Goal: Transaction & Acquisition: Purchase product/service

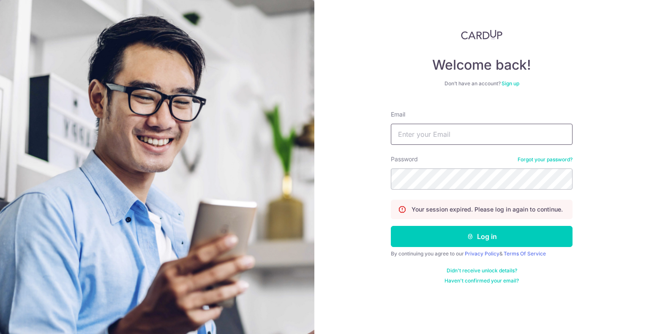
click at [424, 138] on input "Email" at bounding box center [482, 134] width 182 height 21
type input "cheeyong.fong@gmail.com"
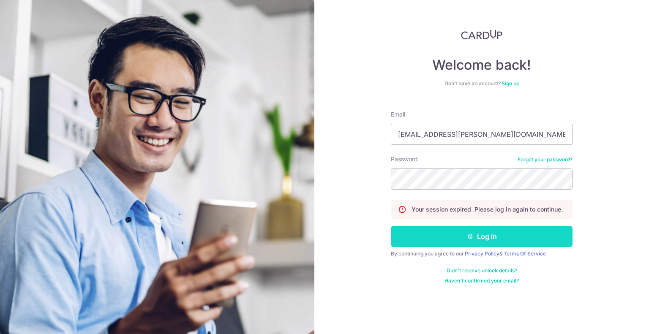
click at [464, 231] on button "Log in" at bounding box center [482, 236] width 182 height 21
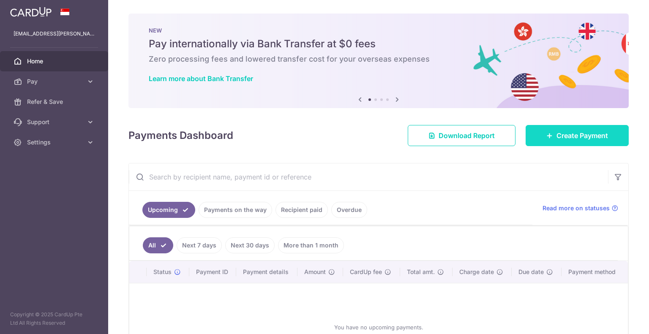
click at [557, 135] on span "Create Payment" at bounding box center [583, 136] width 52 height 10
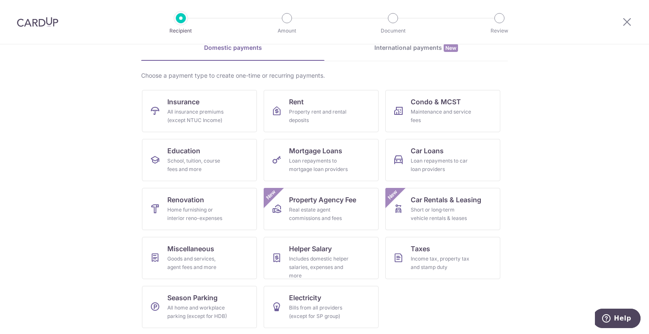
scroll to position [44, 0]
click at [431, 113] on div "Maintenance and service fees" at bounding box center [441, 115] width 61 height 17
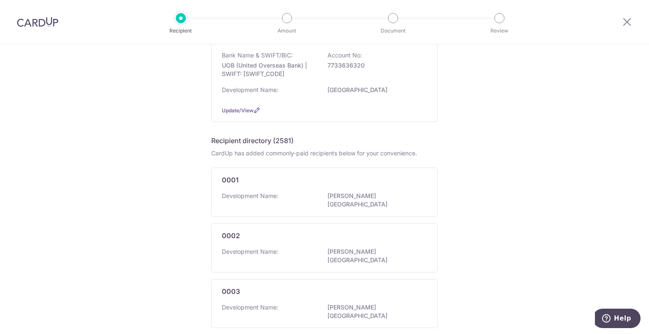
scroll to position [50, 0]
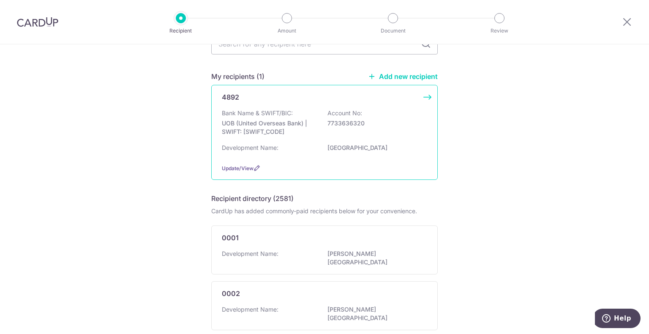
click at [337, 125] on p "7733636320" at bounding box center [375, 123] width 95 height 8
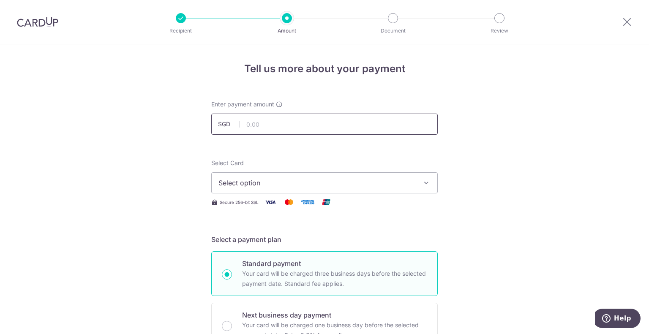
click at [289, 130] on input "text" at bounding box center [324, 124] width 227 height 21
type input "893.00"
click at [247, 184] on span "Select option" at bounding box center [317, 183] width 197 height 10
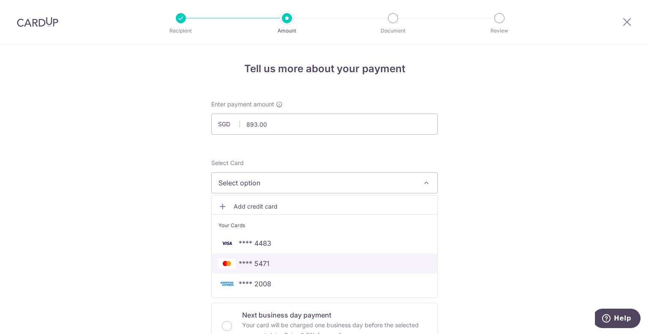
click at [262, 262] on span "**** 5471" at bounding box center [254, 264] width 31 height 10
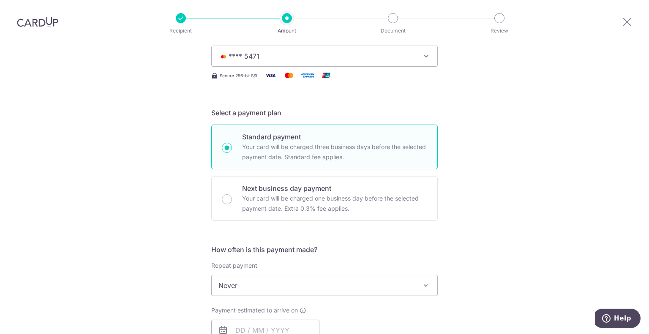
scroll to position [169, 0]
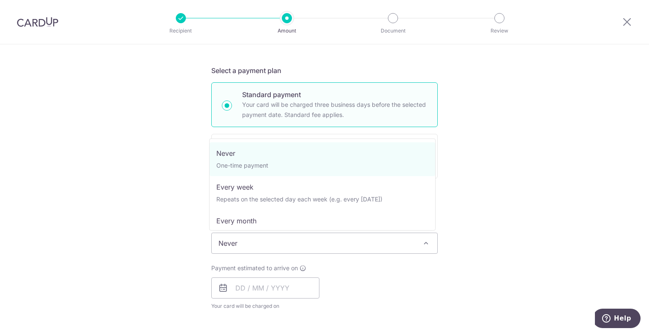
click at [261, 242] on span "Never" at bounding box center [325, 243] width 226 height 20
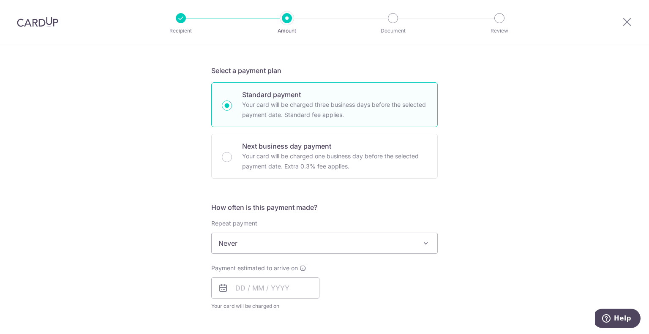
click at [498, 199] on div "Tell us more about your payment Enter payment amount SGD 893.00 893.00 Select C…" at bounding box center [324, 257] width 649 height 765
click at [235, 288] on input "text" at bounding box center [265, 288] width 108 height 21
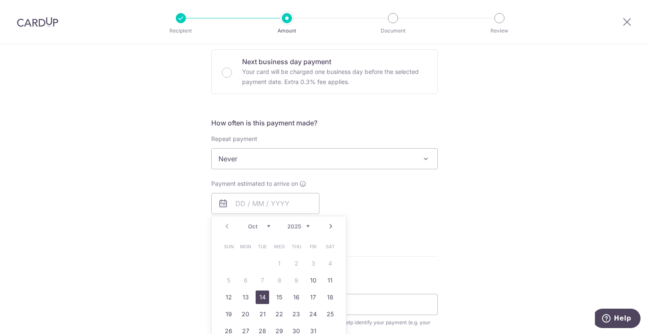
drag, startPoint x: 262, startPoint y: 298, endPoint x: 429, endPoint y: 238, distance: 177.0
click at [262, 298] on link "14" at bounding box center [263, 298] width 14 height 14
type input "14/10/2025"
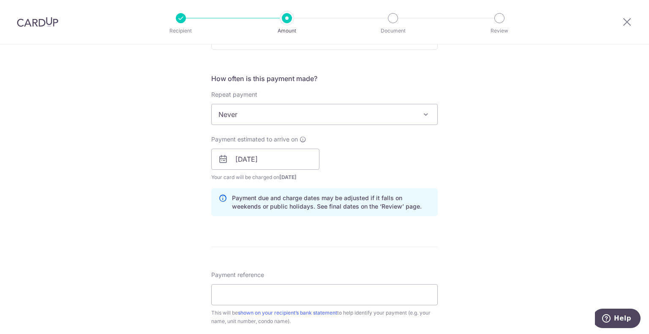
scroll to position [338, 0]
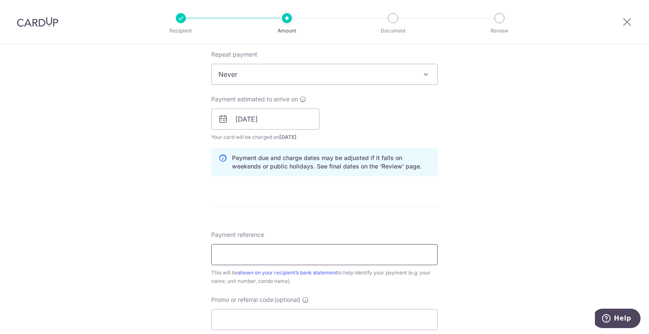
click at [348, 255] on input "Payment reference" at bounding box center [324, 254] width 227 height 21
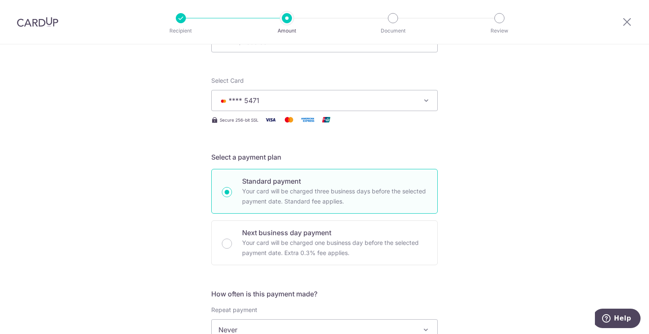
scroll to position [0, 0]
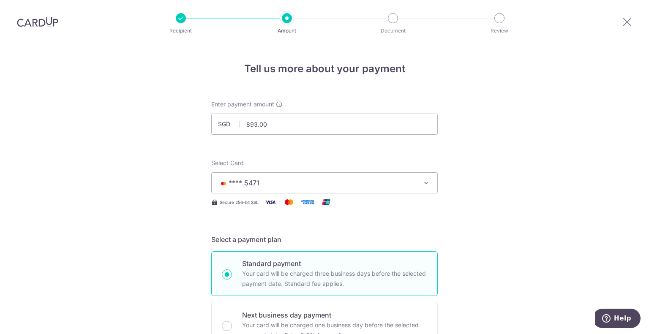
type input "11-04-34"
click at [426, 184] on icon "button" at bounding box center [426, 183] width 8 height 8
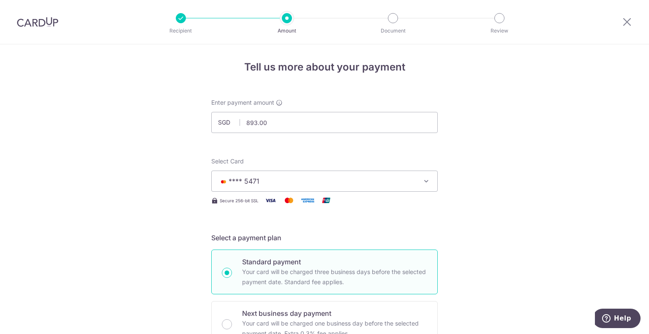
scroll to position [1, 0]
click at [384, 179] on span "**** 5471" at bounding box center [317, 182] width 197 height 10
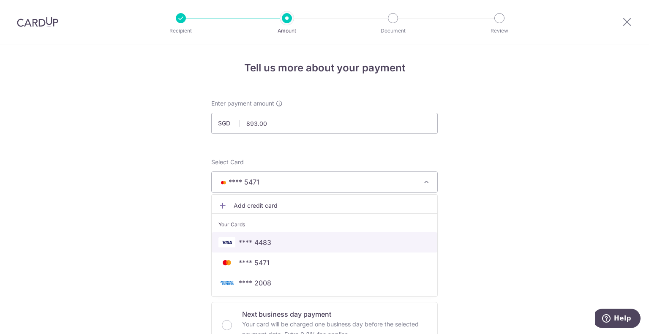
click at [239, 239] on span "**** 4483" at bounding box center [255, 243] width 33 height 10
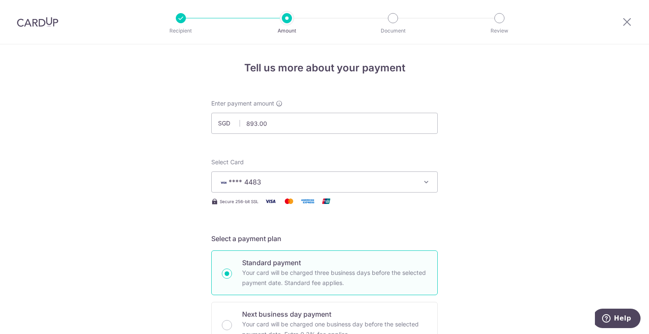
click at [380, 179] on span "**** 4483" at bounding box center [317, 182] width 197 height 10
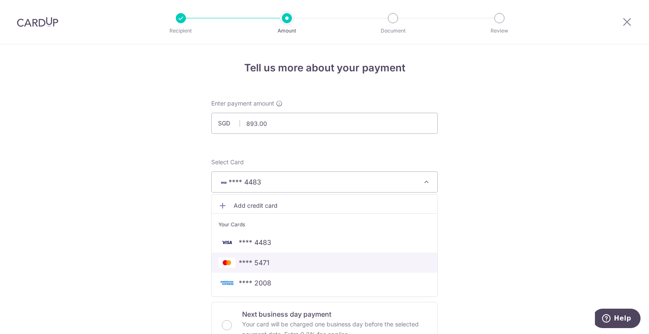
click at [279, 262] on span "**** 5471" at bounding box center [325, 263] width 212 height 10
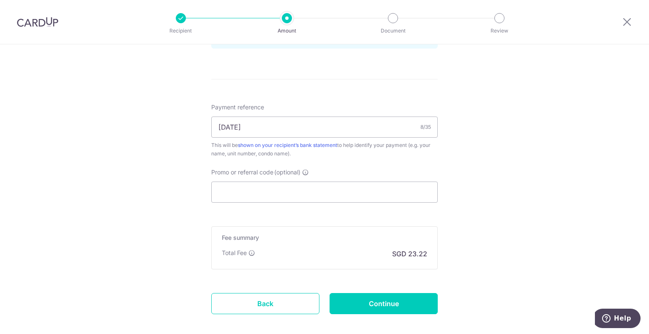
scroll to position [508, 0]
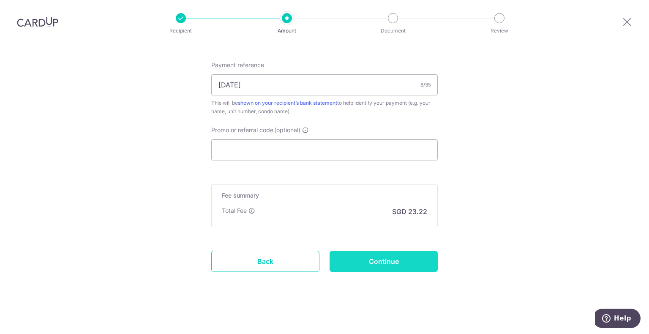
click at [399, 258] on input "Continue" at bounding box center [384, 261] width 108 height 21
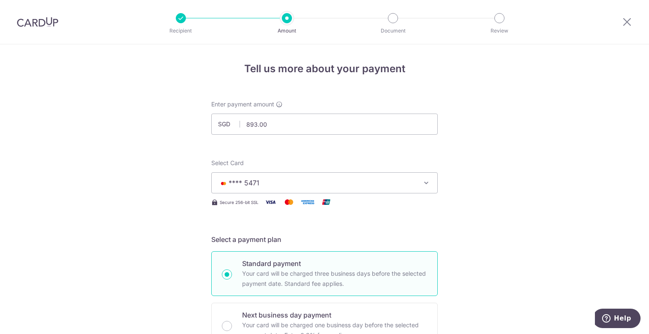
click at [331, 186] on span "**** 5471" at bounding box center [317, 183] width 197 height 10
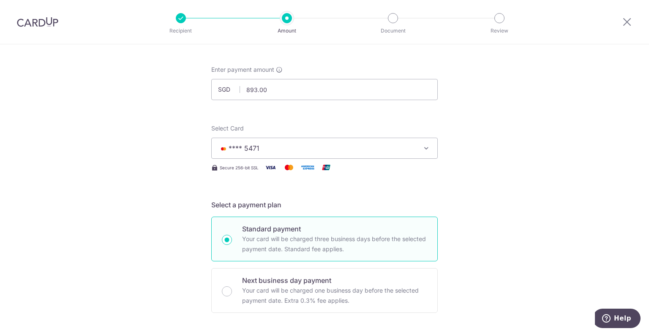
scroll to position [85, 0]
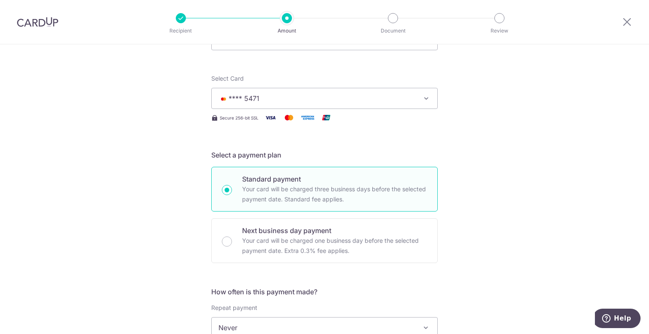
click at [385, 101] on span "**** 5471" at bounding box center [317, 98] width 197 height 10
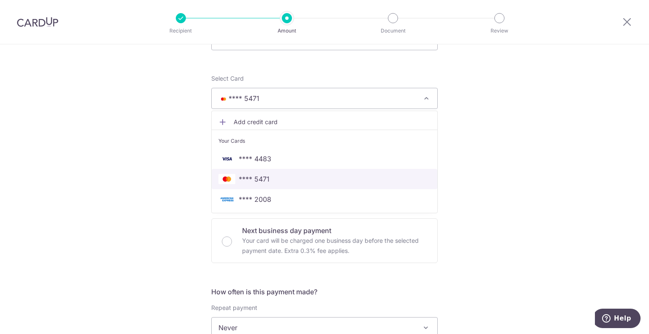
drag, startPoint x: 389, startPoint y: 175, endPoint x: 448, endPoint y: 176, distance: 59.2
click at [389, 175] on span "**** 5471" at bounding box center [325, 179] width 212 height 10
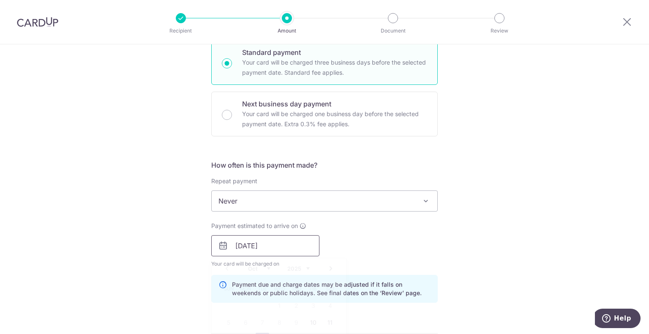
click at [289, 250] on input "14/10/2025" at bounding box center [265, 245] width 108 height 21
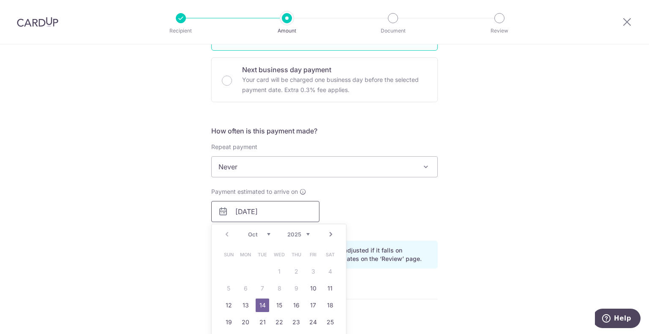
scroll to position [296, 0]
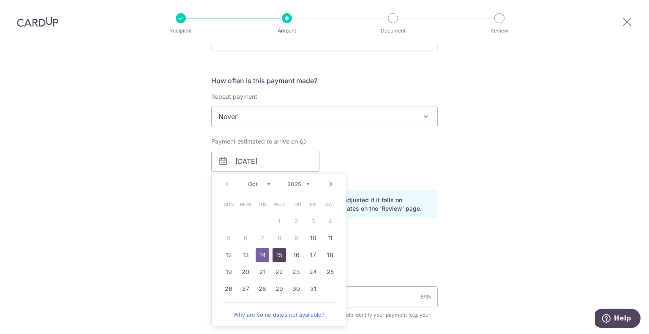
click at [278, 255] on link "15" at bounding box center [280, 256] width 14 height 14
type input "[DATE]"
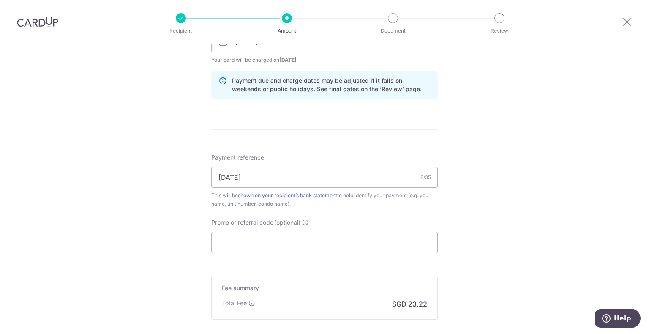
scroll to position [465, 0]
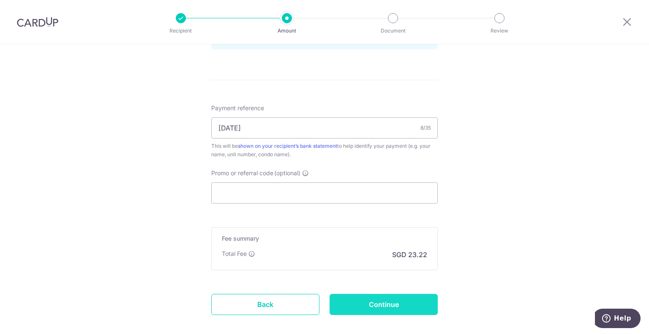
click at [397, 299] on input "Continue" at bounding box center [384, 304] width 108 height 21
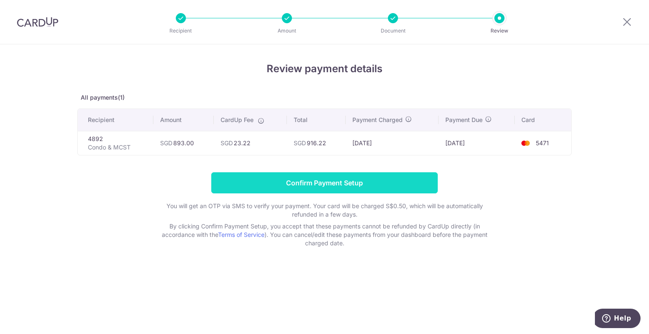
click at [372, 190] on input "Confirm Payment Setup" at bounding box center [324, 182] width 227 height 21
